Goal: Contribute content

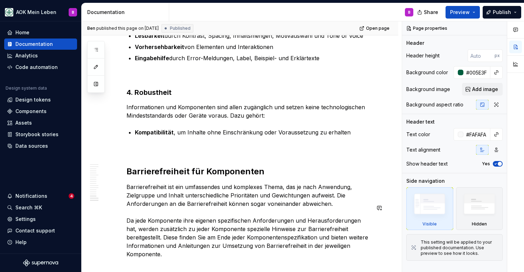
scroll to position [2333, 0]
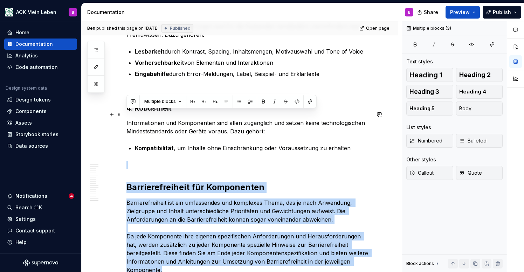
drag, startPoint x: 352, startPoint y: 213, endPoint x: 127, endPoint y: 115, distance: 245.5
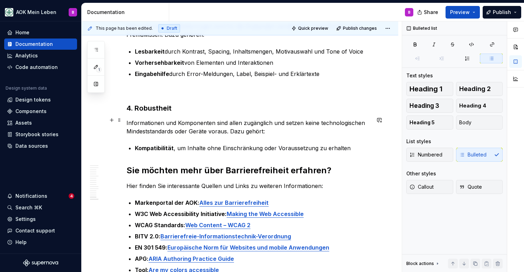
click at [127, 165] on h2 "Sie möchten mehr über Barrierefreiheit erfahren?" at bounding box center [249, 170] width 244 height 11
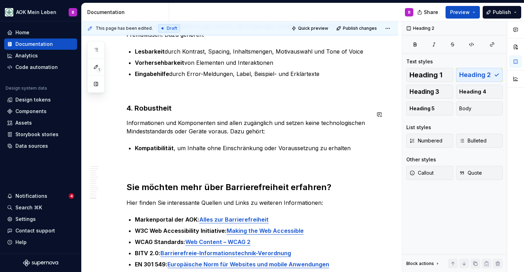
click at [144, 161] on p at bounding box center [249, 165] width 244 height 8
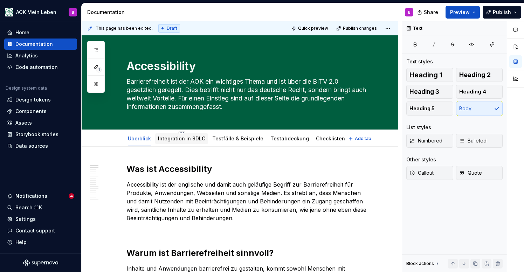
scroll to position [0, 0]
click at [174, 139] on link "Integration in SDLC" at bounding box center [181, 139] width 47 height 6
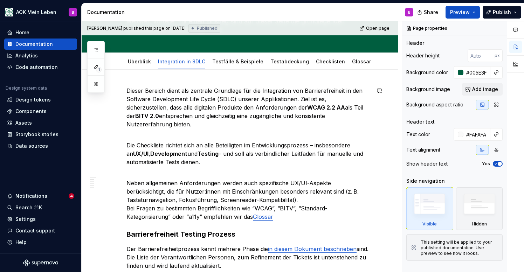
scroll to position [76, 0]
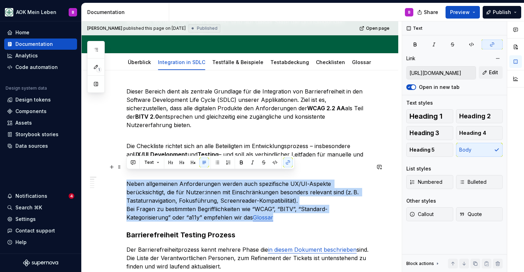
drag, startPoint x: 233, startPoint y: 211, endPoint x: 124, endPoint y: 175, distance: 114.7
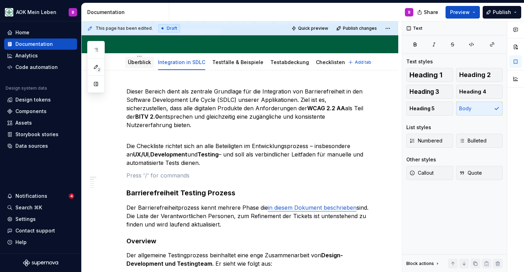
click at [145, 65] on link "Überblick" at bounding box center [139, 62] width 23 height 6
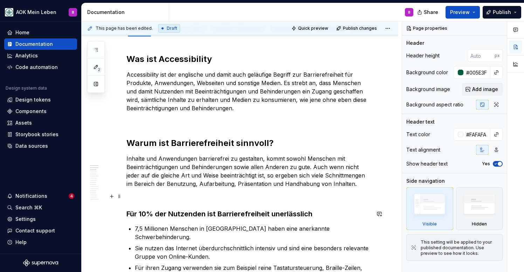
scroll to position [101, 0]
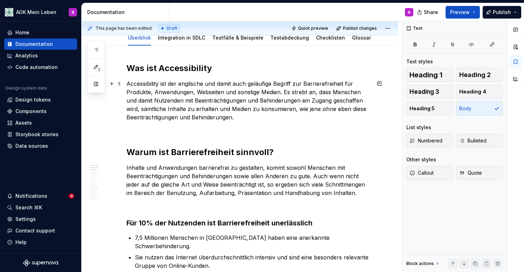
click at [243, 119] on p "Accessibility ist der englische und damit auch geläufige Begriff zur Barrierefr…" at bounding box center [249, 101] width 244 height 42
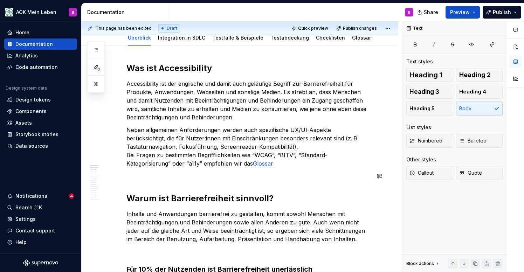
click at [166, 178] on p at bounding box center [249, 176] width 244 height 8
click at [249, 165] on p "Neben allgemeinen Anforderungen werden auch spezifische UX/UI-Aspekte berücksic…" at bounding box center [249, 147] width 244 height 42
click at [257, 148] on p "Neben allgemeinen Anforderungen werden auch spezifische UX/UI-Aspekte berücksic…" at bounding box center [249, 147] width 244 height 42
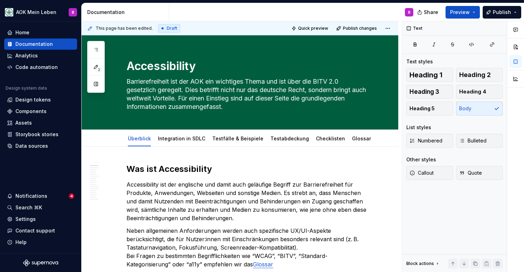
scroll to position [0, 0]
click at [352, 141] on link "Glossar" at bounding box center [361, 139] width 19 height 6
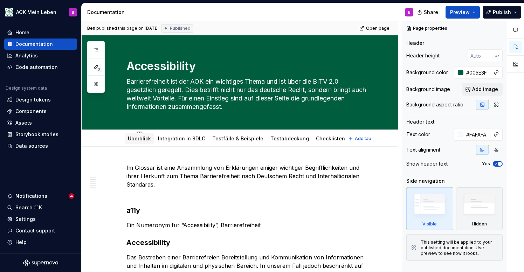
click at [137, 139] on link "Überblick" at bounding box center [139, 139] width 23 height 6
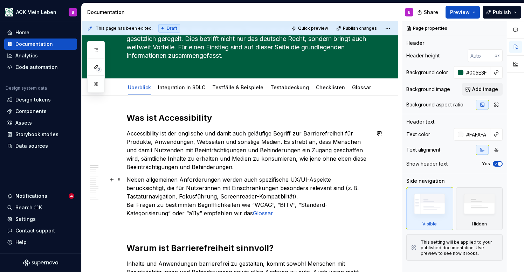
scroll to position [66, 0]
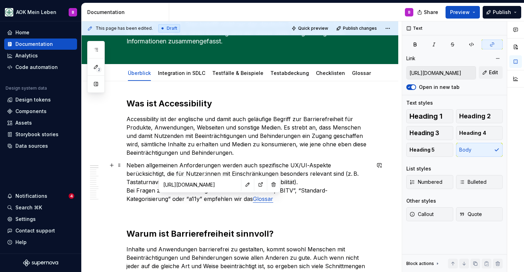
click at [253, 200] on link "Glossar" at bounding box center [263, 199] width 20 height 7
click at [247, 185] on button "button" at bounding box center [248, 185] width 10 height 10
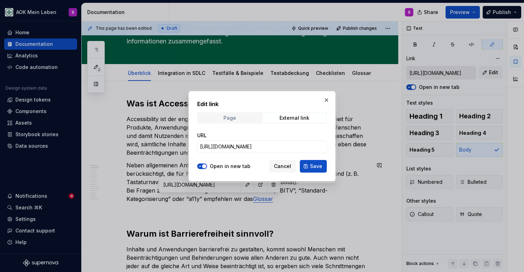
click at [231, 113] on span "Page" at bounding box center [229, 118] width 63 height 10
click at [227, 145] on span "Select page" at bounding box center [214, 146] width 28 height 7
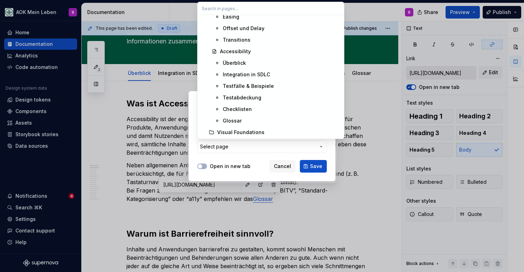
scroll to position [227, 0]
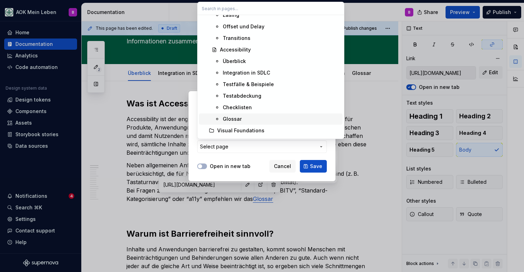
click at [228, 120] on div "Glossar" at bounding box center [232, 119] width 19 height 7
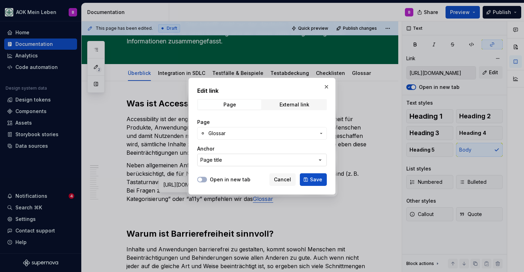
click at [226, 160] on button "Page title" at bounding box center [262, 160] width 130 height 13
click at [229, 150] on div "Edit link Page External link Page Glossar Anchor Page title Open in new tab Can…" at bounding box center [262, 136] width 524 height 272
click at [322, 183] on span "Save" at bounding box center [316, 179] width 12 height 7
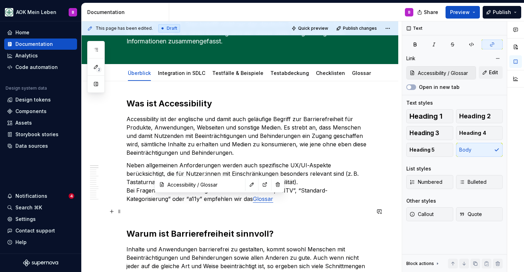
click at [275, 213] on p at bounding box center [249, 211] width 244 height 8
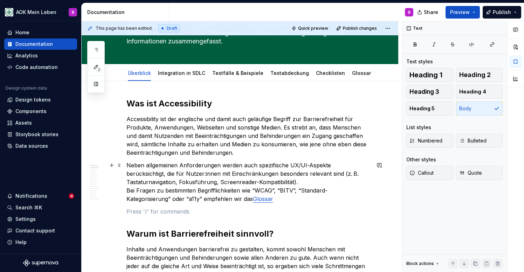
click at [231, 201] on p "Neben allgemeinen Anforderungen werden auch spezifische UX/UI-Aspekte berücksic…" at bounding box center [249, 182] width 244 height 42
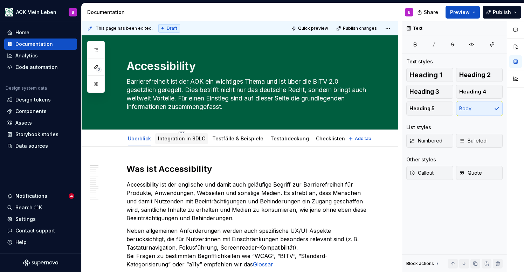
scroll to position [0, 0]
click at [172, 141] on link "Integration in SDLC" at bounding box center [181, 139] width 47 height 6
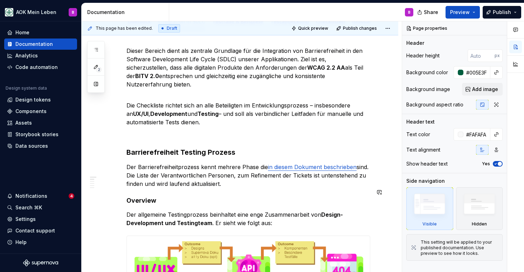
scroll to position [123, 0]
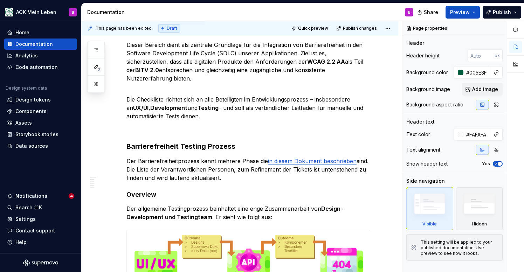
type textarea "*"
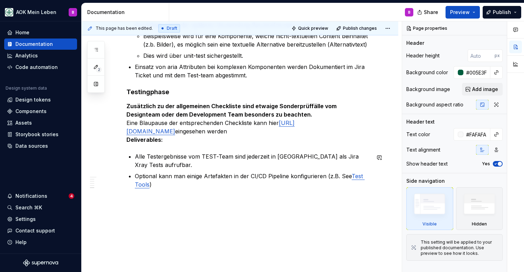
scroll to position [772, 0]
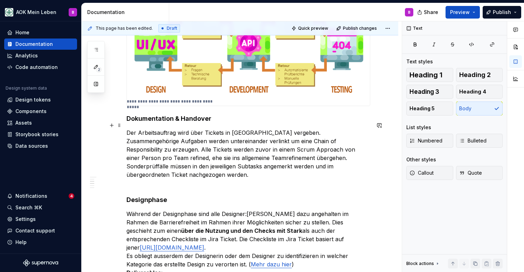
scroll to position [329, 0]
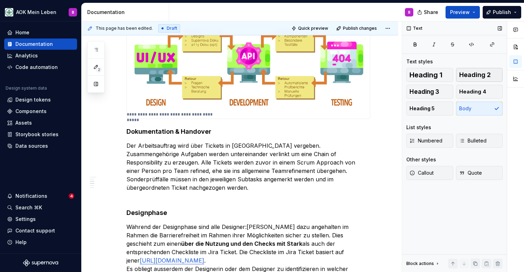
click at [483, 72] on span "Heading 2" at bounding box center [475, 74] width 32 height 7
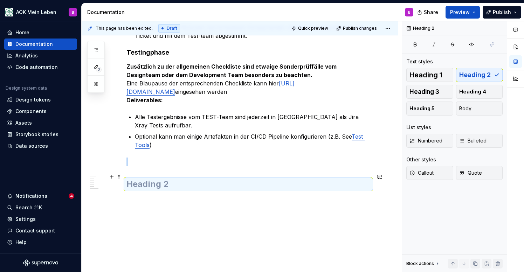
click at [162, 179] on h2 at bounding box center [249, 184] width 244 height 11
click at [164, 158] on p at bounding box center [249, 162] width 244 height 8
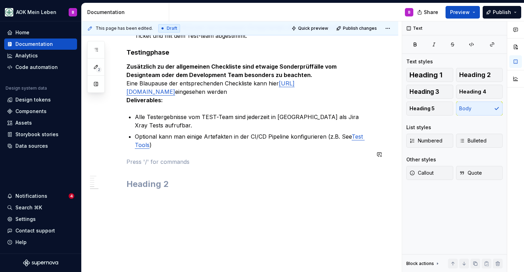
click at [156, 179] on h2 at bounding box center [249, 184] width 244 height 11
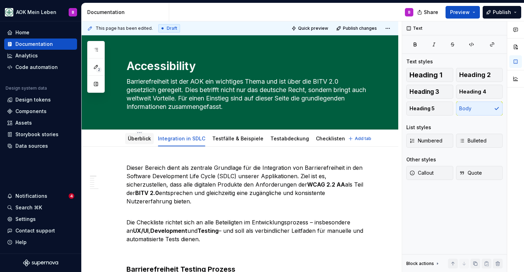
scroll to position [0, 0]
click at [141, 139] on link "Überblick" at bounding box center [139, 139] width 23 height 6
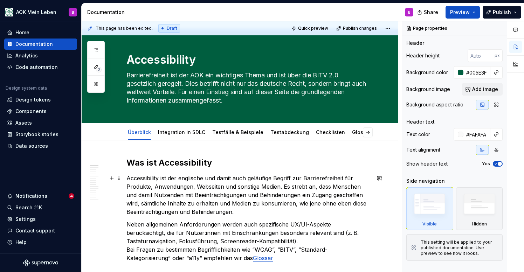
scroll to position [7, 0]
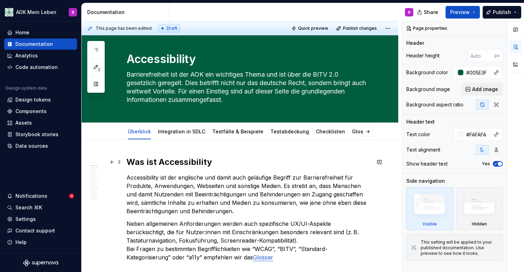
click at [168, 159] on h2 "Was ist Accessibility" at bounding box center [249, 162] width 244 height 11
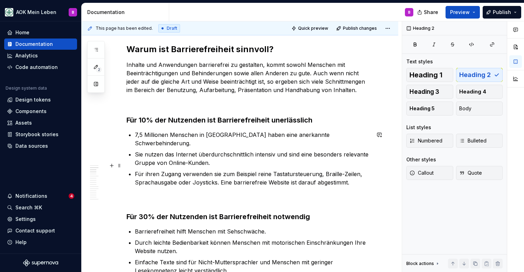
scroll to position [245, 0]
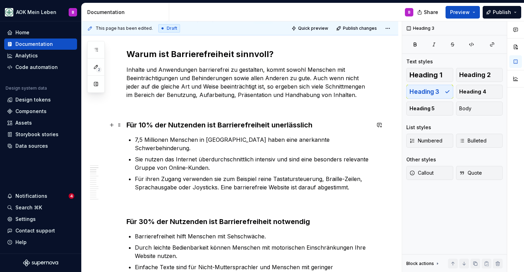
click at [177, 128] on h3 "Für 10% der Nutzenden ist Barrierefreiheit unerlässlich" at bounding box center [249, 125] width 244 height 10
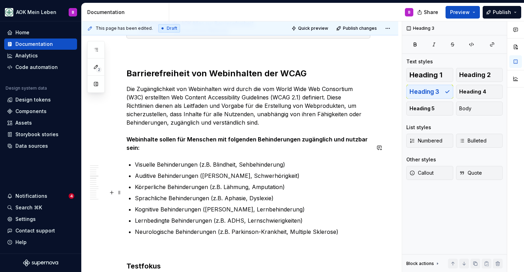
scroll to position [657, 0]
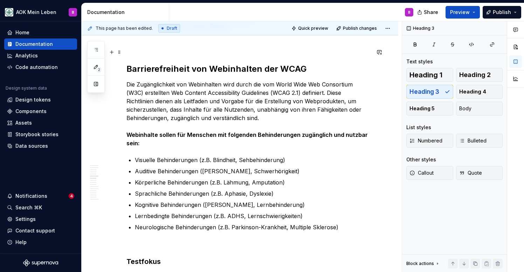
click at [188, 63] on h2 "Barrierefreiheit von Webinhalten der WCAG" at bounding box center [249, 68] width 244 height 11
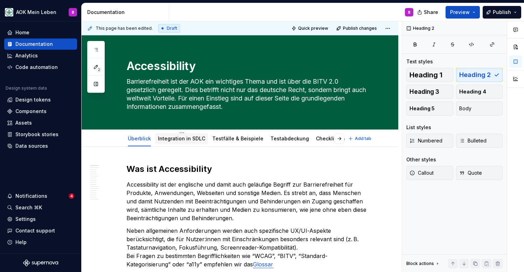
scroll to position [0, 0]
click at [165, 138] on link "Integration in SDLC" at bounding box center [181, 139] width 47 height 6
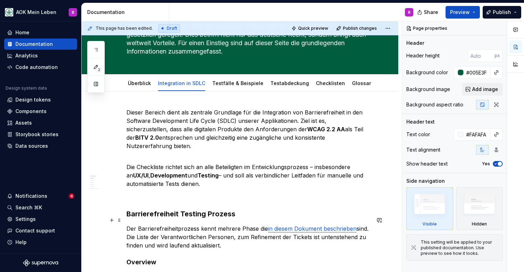
scroll to position [59, 0]
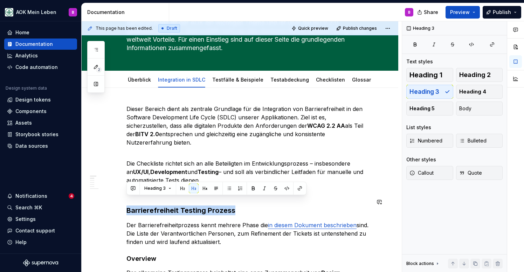
drag, startPoint x: 238, startPoint y: 203, endPoint x: 158, endPoint y: 195, distance: 80.6
click at [468, 75] on span "Heading 2" at bounding box center [475, 74] width 32 height 7
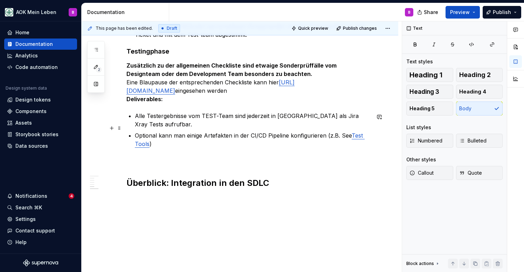
scroll to position [819, 0]
click at [239, 194] on p at bounding box center [249, 198] width 244 height 8
click at [502, 14] on span "Publish" at bounding box center [502, 12] width 18 height 7
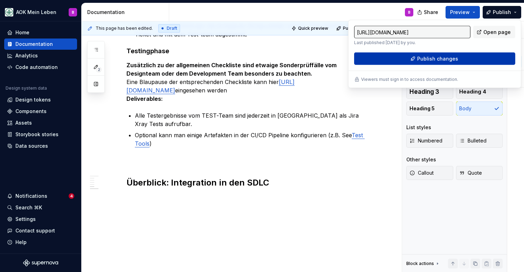
click at [411, 62] on button "Publish changes" at bounding box center [434, 59] width 161 height 13
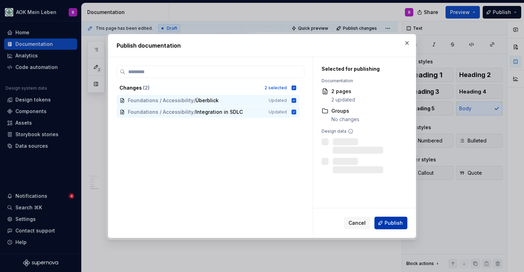
click at [388, 224] on span "Publish" at bounding box center [394, 223] width 18 height 7
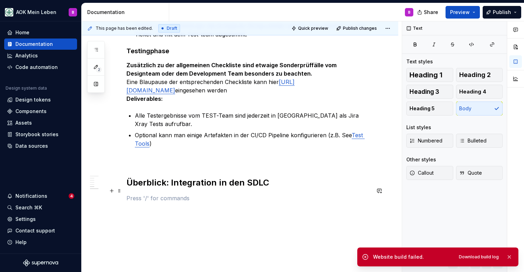
click at [190, 194] on p at bounding box center [249, 198] width 244 height 8
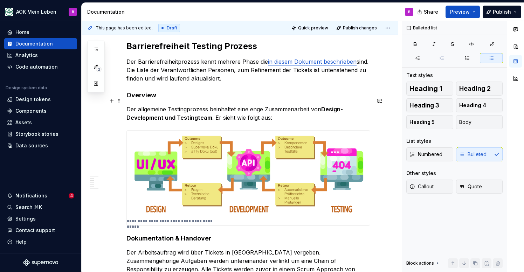
scroll to position [295, 0]
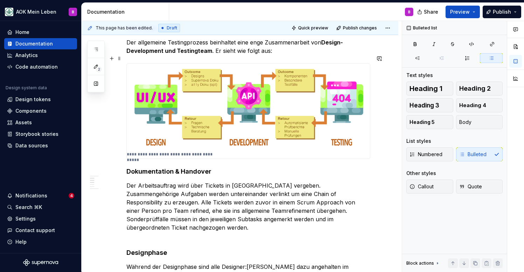
click at [270, 107] on img at bounding box center [248, 107] width 243 height 87
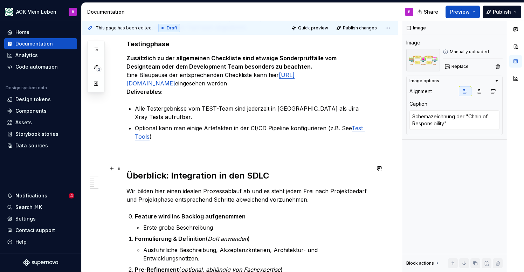
scroll to position [836, 0]
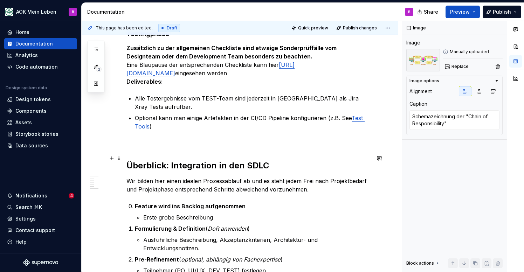
click at [275, 160] on h2 "Überblick: Integration in den SDLC" at bounding box center [249, 165] width 244 height 11
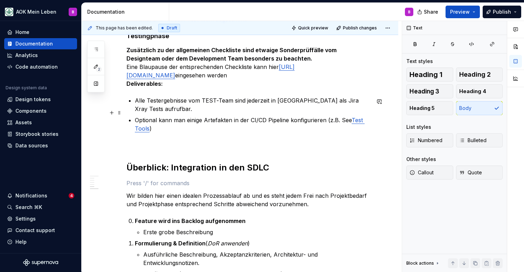
scroll to position [841, 0]
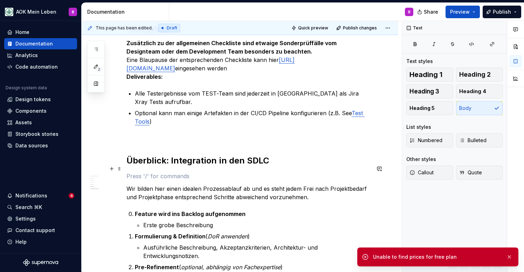
click at [168, 172] on p at bounding box center [249, 176] width 244 height 8
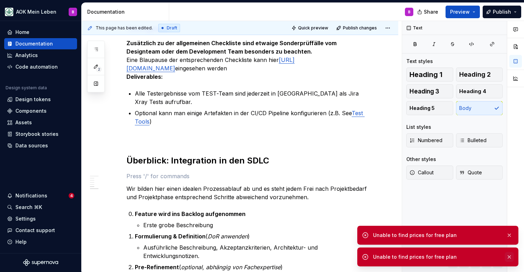
click at [513, 257] on button "button" at bounding box center [509, 257] width 9 height 10
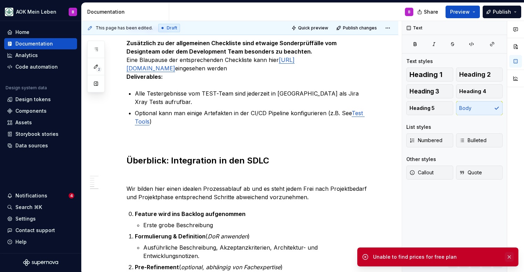
click at [512, 257] on button "button" at bounding box center [509, 257] width 9 height 10
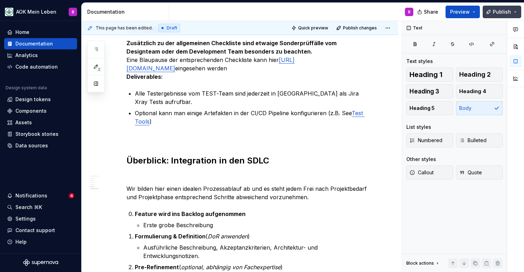
click at [497, 13] on span "Publish" at bounding box center [502, 11] width 18 height 7
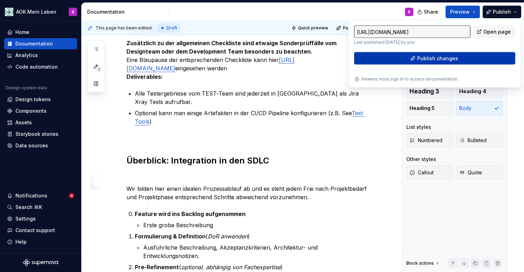
click at [444, 60] on span "Publish changes" at bounding box center [437, 58] width 41 height 7
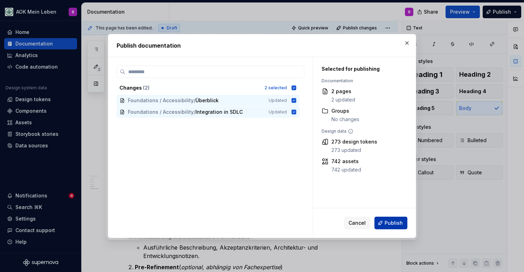
click at [391, 226] on span "Publish" at bounding box center [394, 223] width 18 height 7
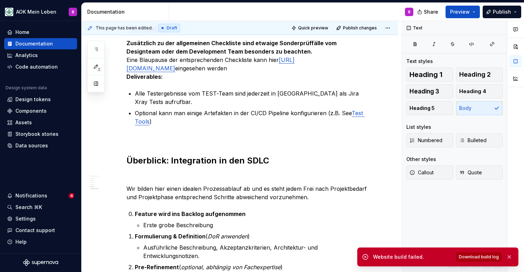
click at [476, 259] on span "Download build log" at bounding box center [479, 257] width 40 height 6
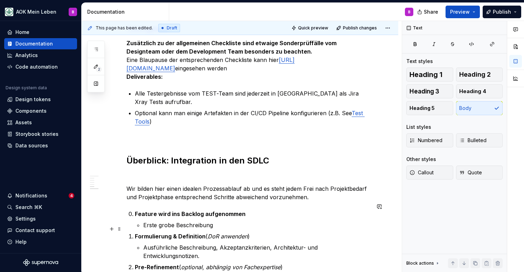
type textarea "*"
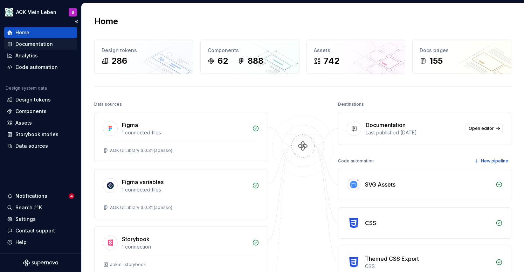
click at [28, 43] on div "Documentation" at bounding box center [33, 44] width 37 height 7
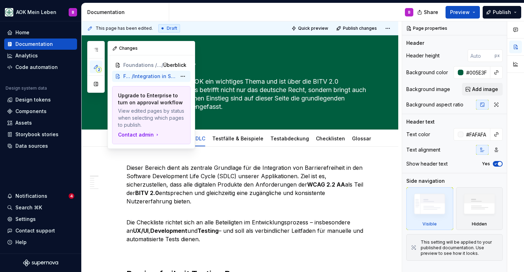
click at [134, 79] on span "/" at bounding box center [133, 76] width 2 height 7
click at [143, 76] on span "Integration in SDLC" at bounding box center [155, 76] width 43 height 7
click at [99, 63] on button "2" at bounding box center [96, 67] width 13 height 13
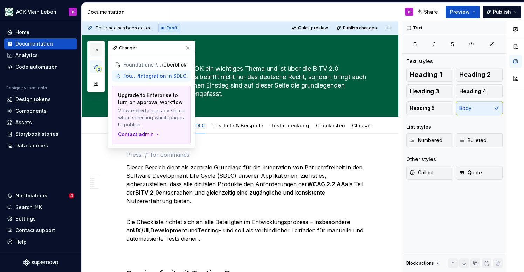
click at [95, 48] on icon "button" at bounding box center [96, 49] width 4 height 3
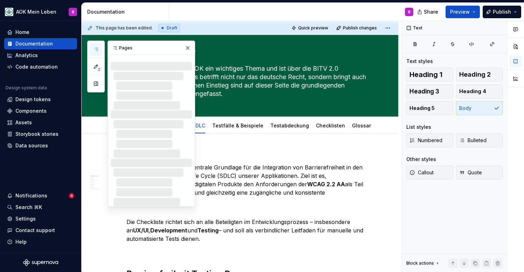
click at [95, 48] on icon "button" at bounding box center [96, 49] width 4 height 3
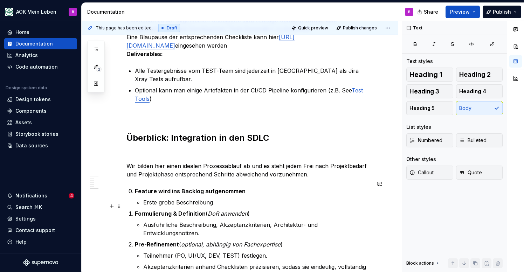
scroll to position [872, 0]
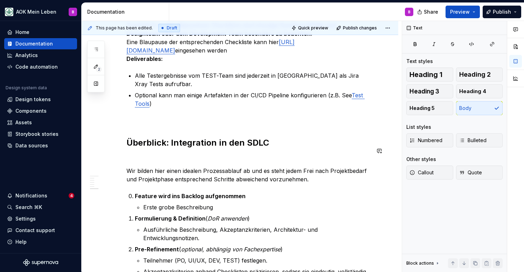
click at [171, 154] on p at bounding box center [249, 158] width 244 height 8
type textarea "*"
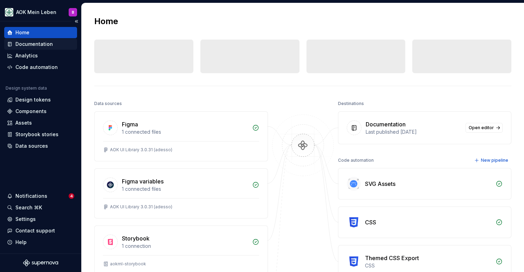
click at [15, 43] on div "Documentation" at bounding box center [33, 44] width 37 height 7
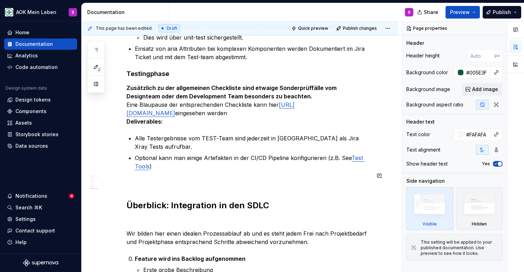
scroll to position [810, 0]
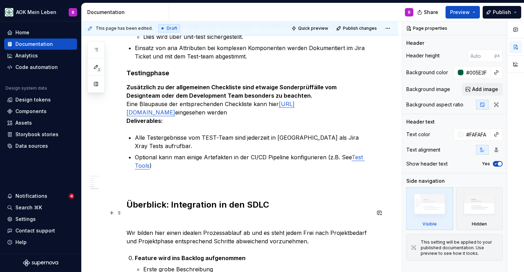
click at [179, 216] on p at bounding box center [249, 220] width 244 height 8
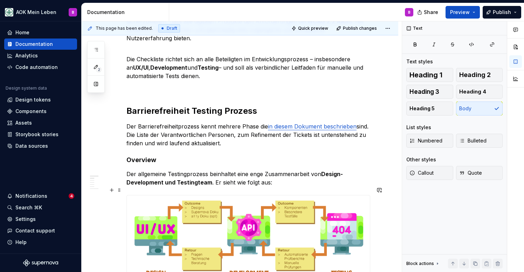
scroll to position [189, 0]
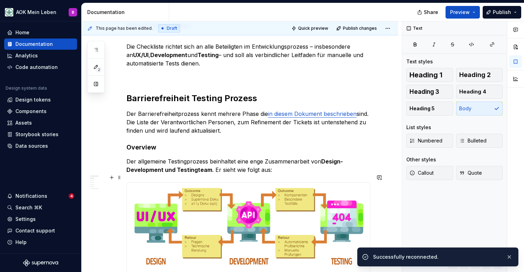
type textarea "*"
